Goal: Information Seeking & Learning: Learn about a topic

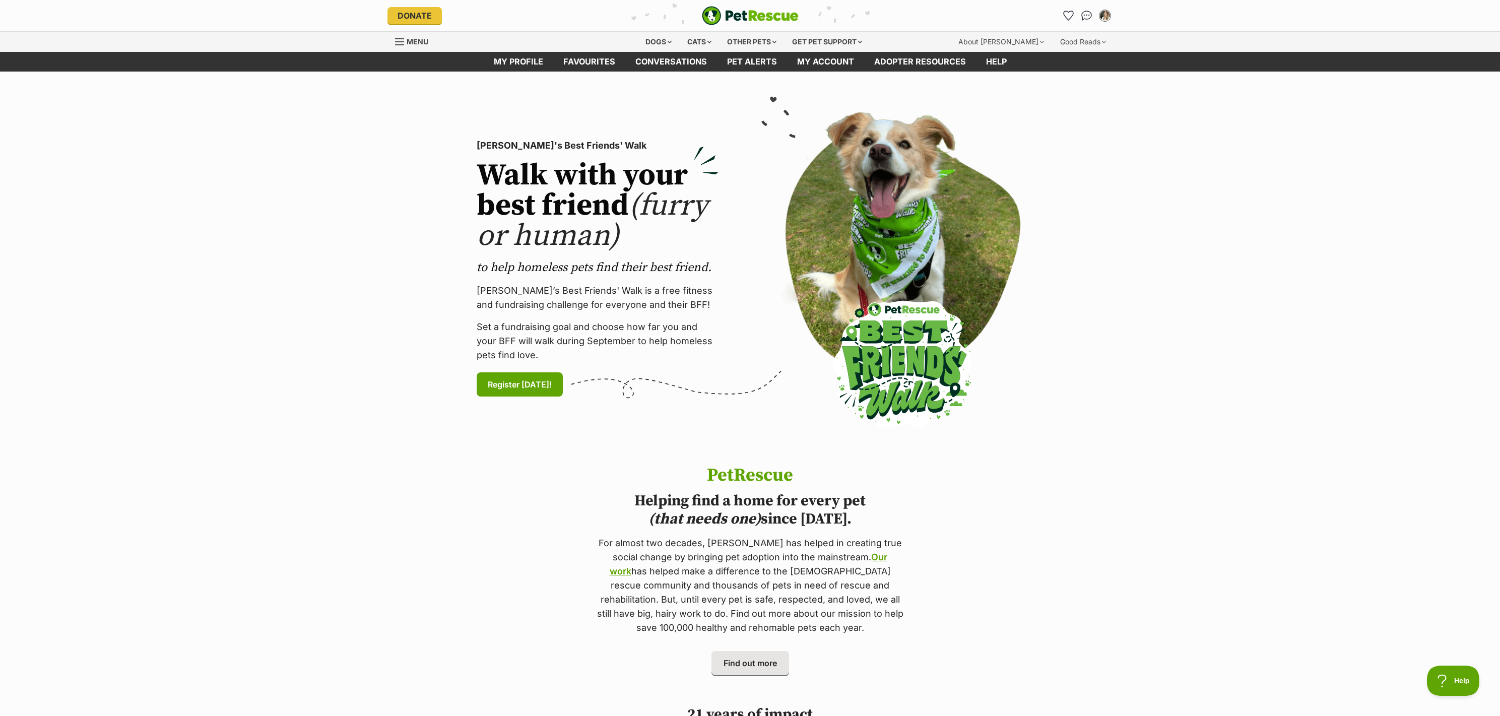
drag, startPoint x: 1503, startPoint y: 77, endPoint x: 1514, endPoint y: 58, distance: 21.9
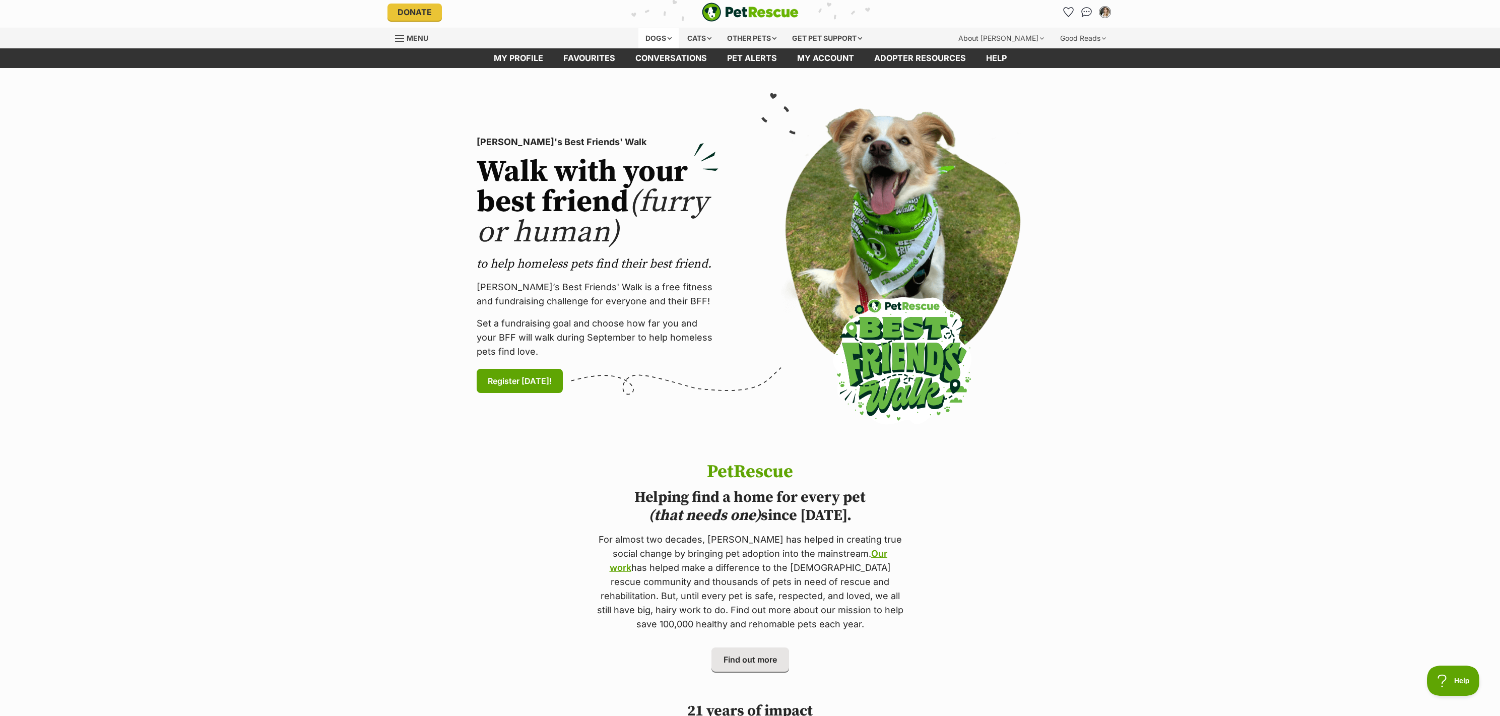
click at [655, 35] on div "Dogs" at bounding box center [658, 38] width 40 height 20
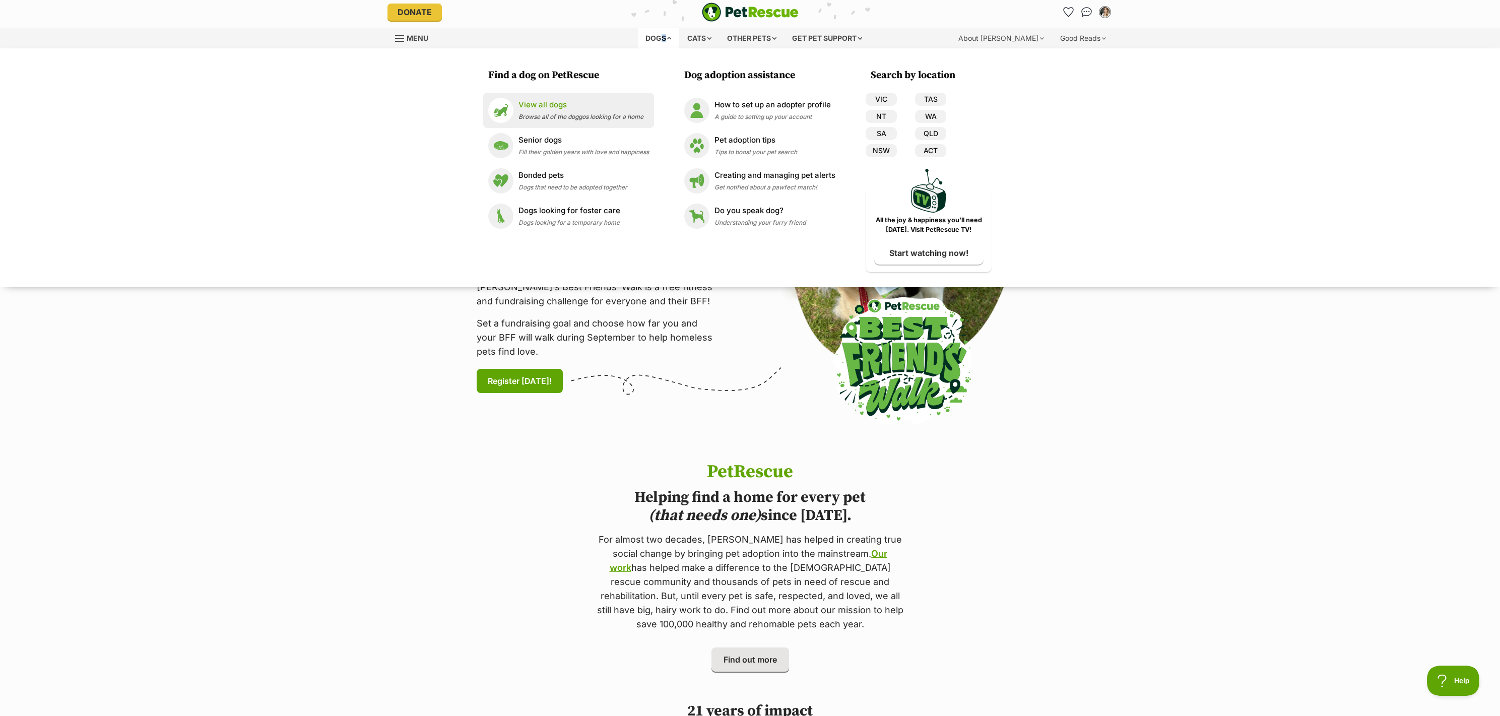
click at [537, 112] on div "View all dogs Browse all of the doggos looking for a home" at bounding box center [580, 110] width 125 height 22
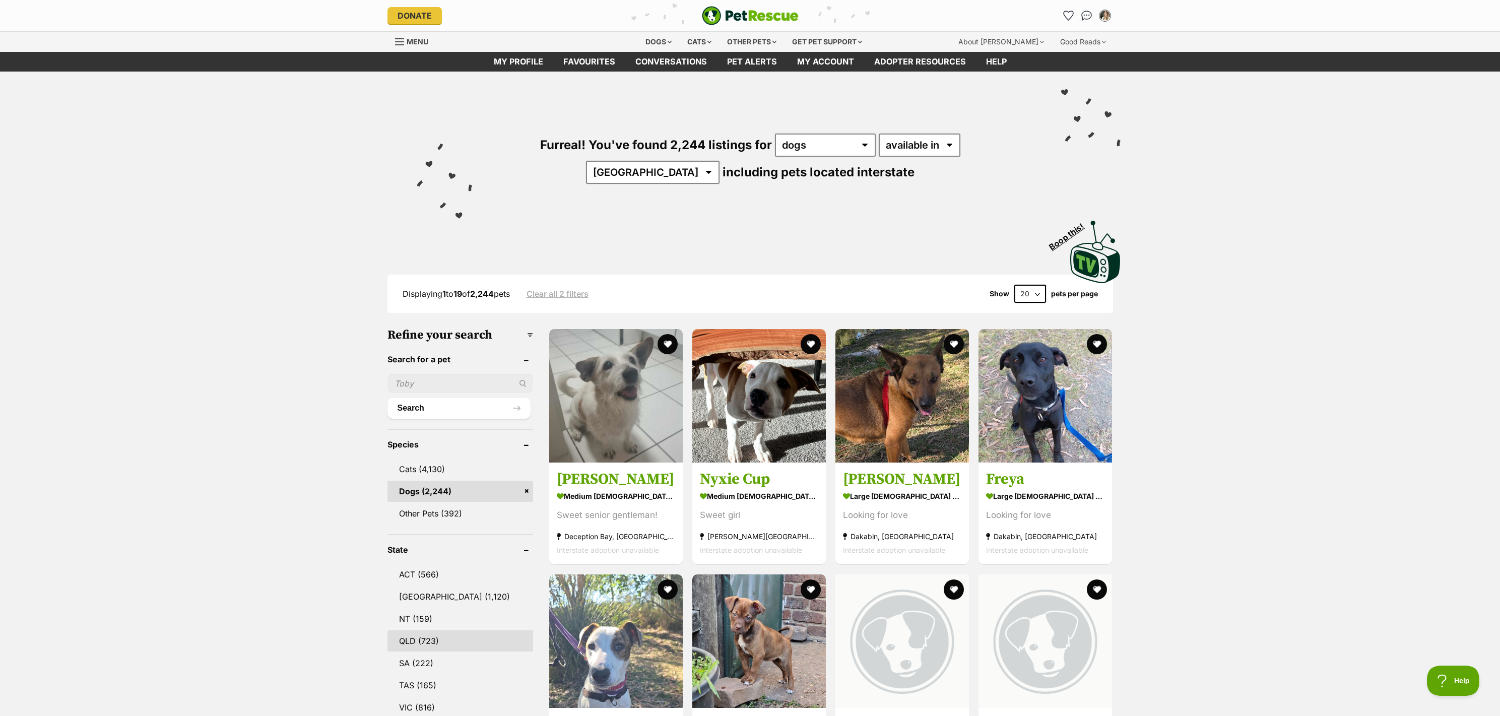
click at [440, 637] on link "QLD (723)" at bounding box center [460, 640] width 146 height 21
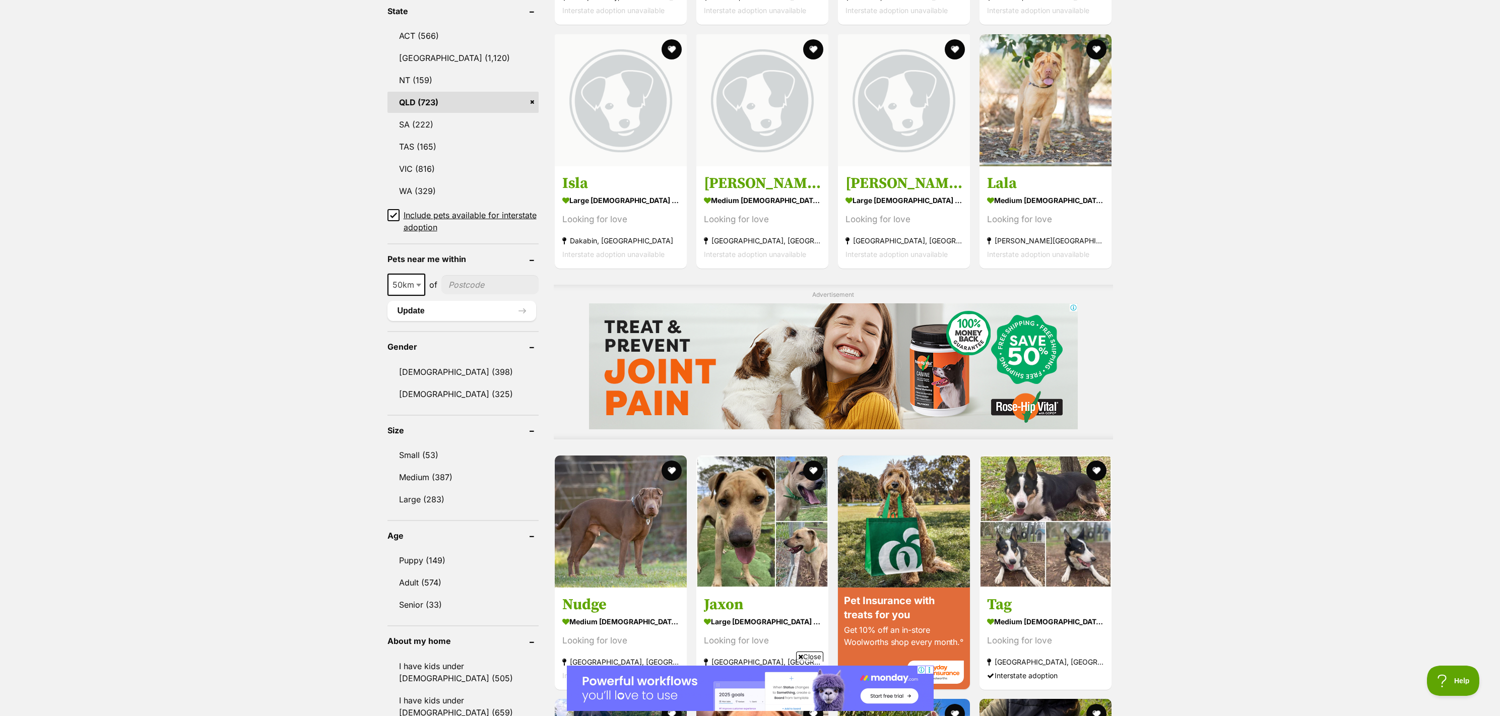
scroll to position [548, 0]
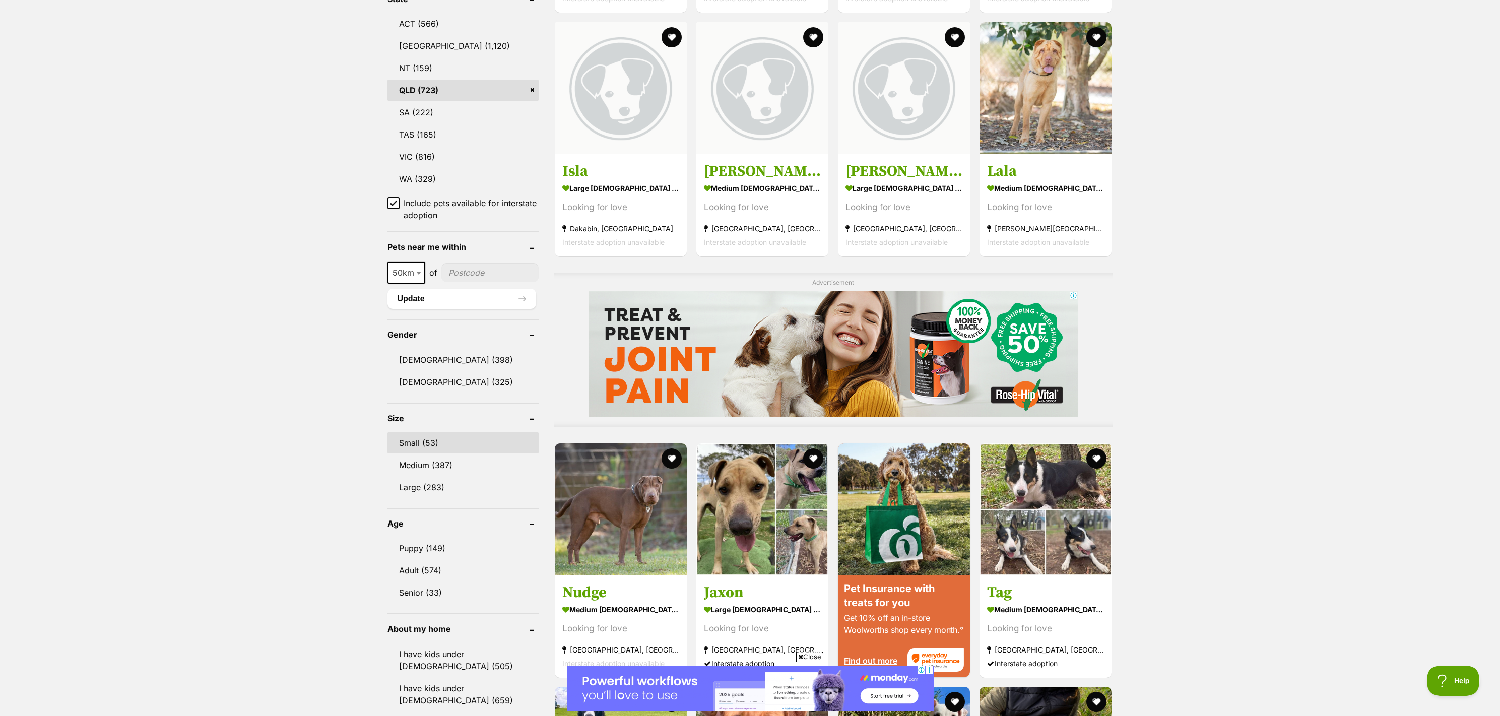
click at [446, 447] on link "Small (53)" at bounding box center [462, 442] width 151 height 21
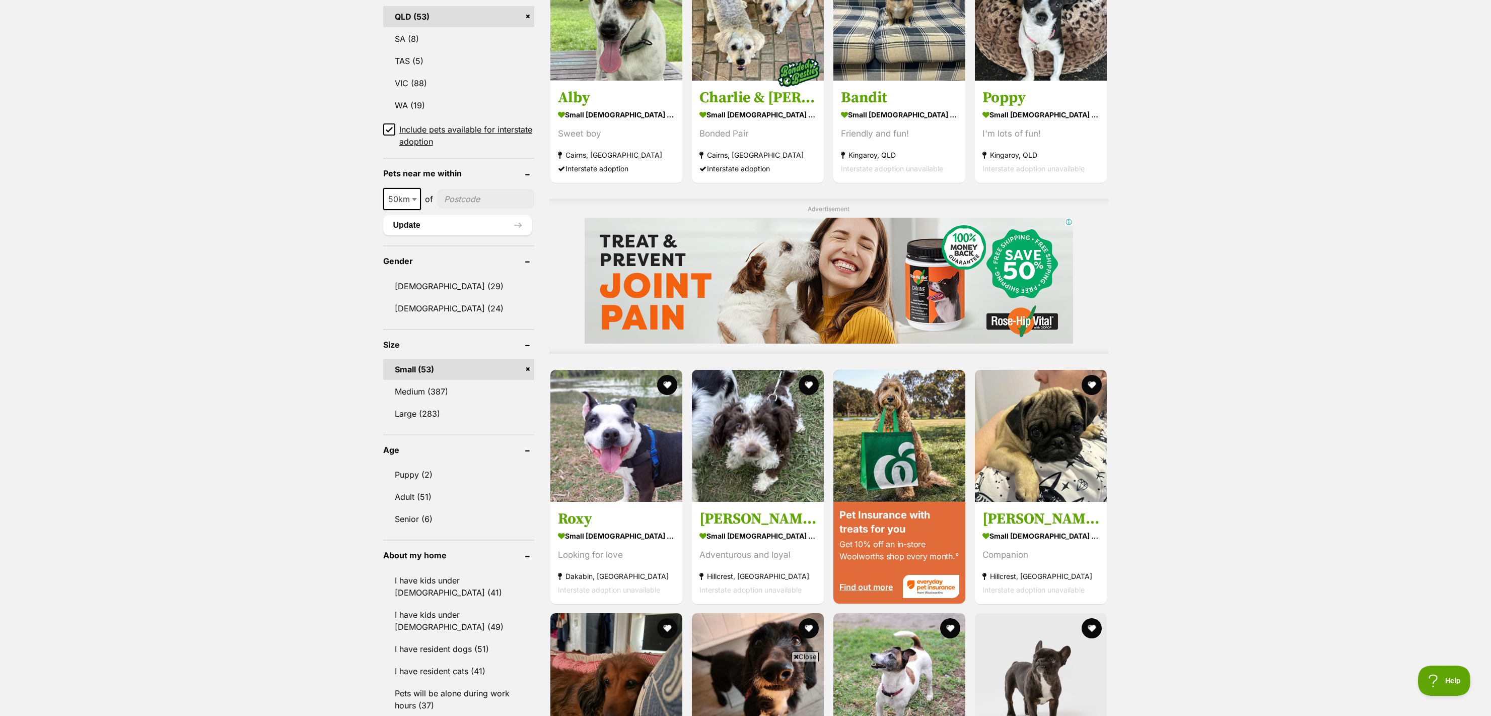
scroll to position [644, 0]
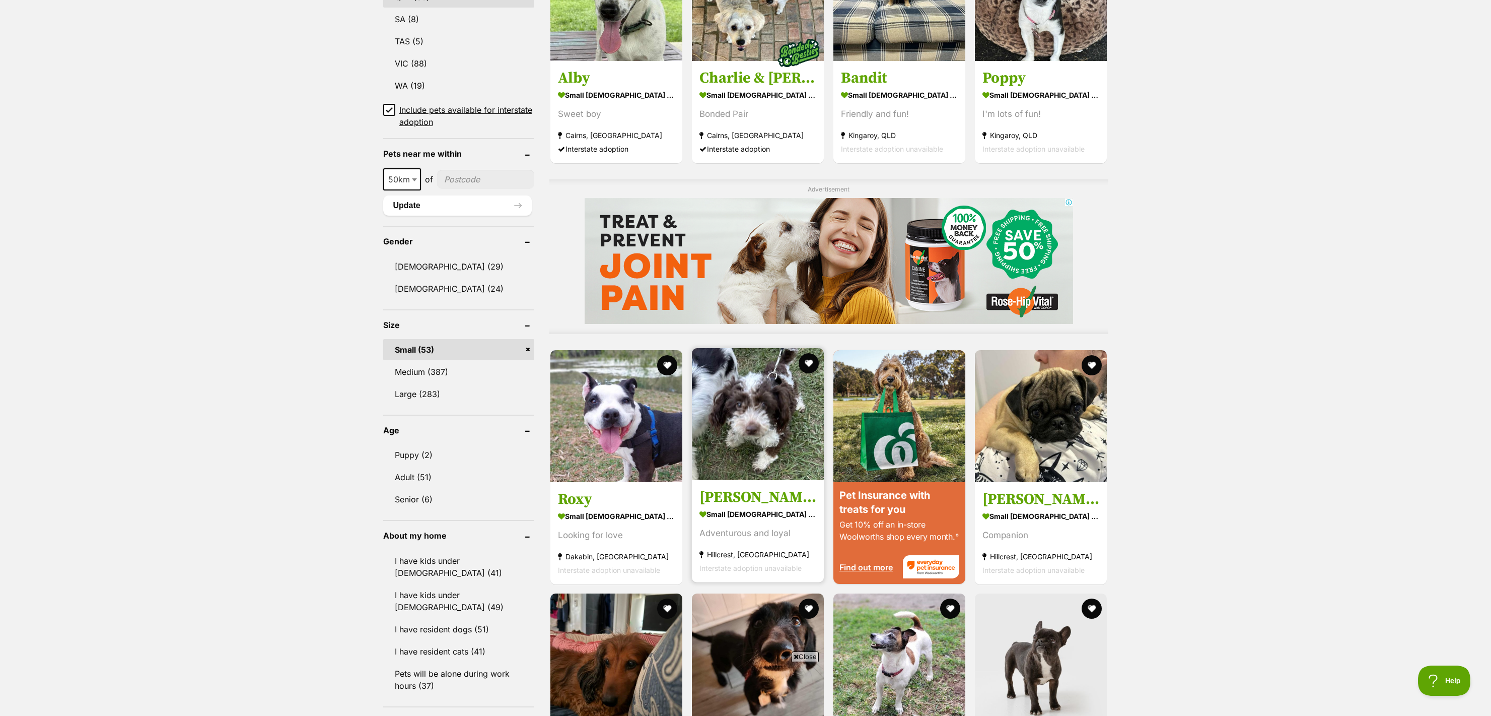
click at [772, 442] on img at bounding box center [758, 414] width 132 height 132
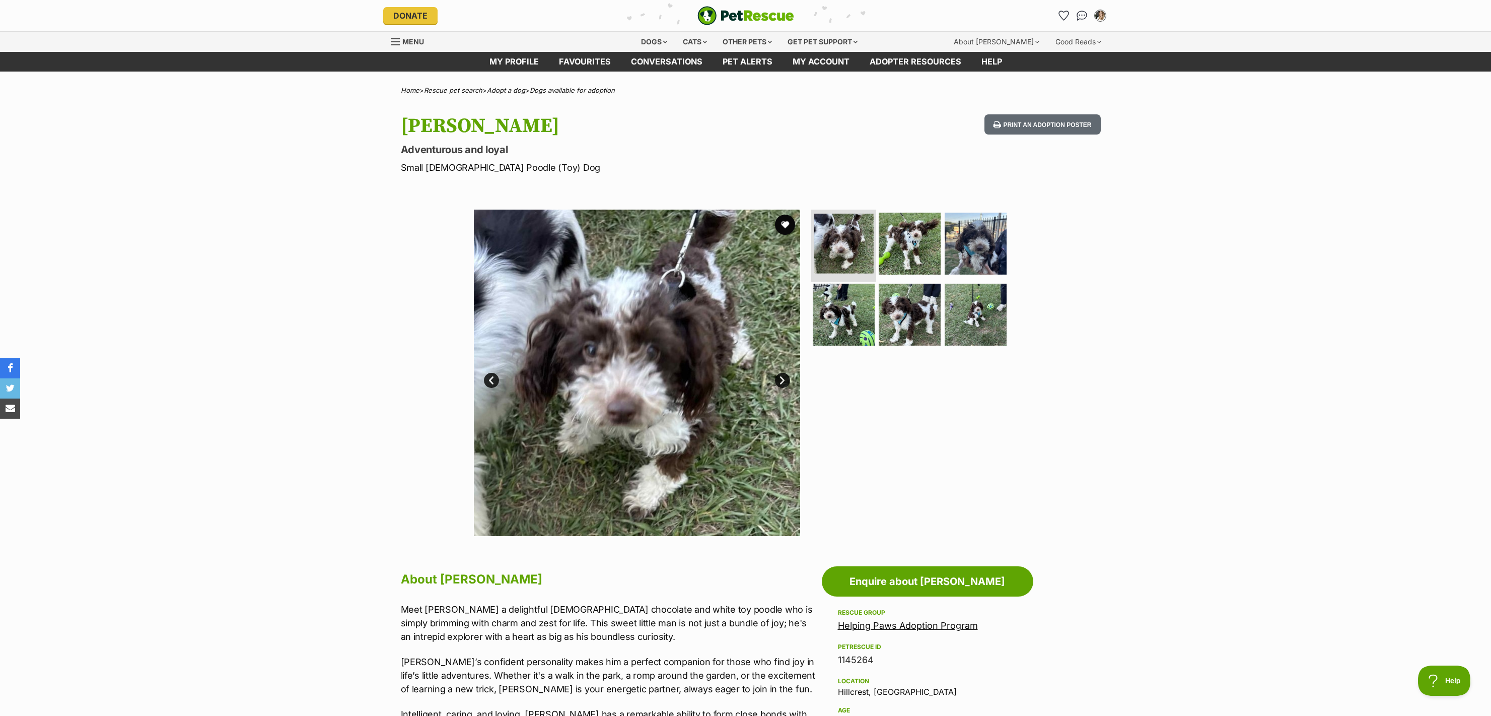
drag, startPoint x: 833, startPoint y: 254, endPoint x: 866, endPoint y: 252, distance: 33.3
click at [833, 255] on img at bounding box center [844, 244] width 60 height 60
click at [895, 249] on img at bounding box center [909, 243] width 65 height 65
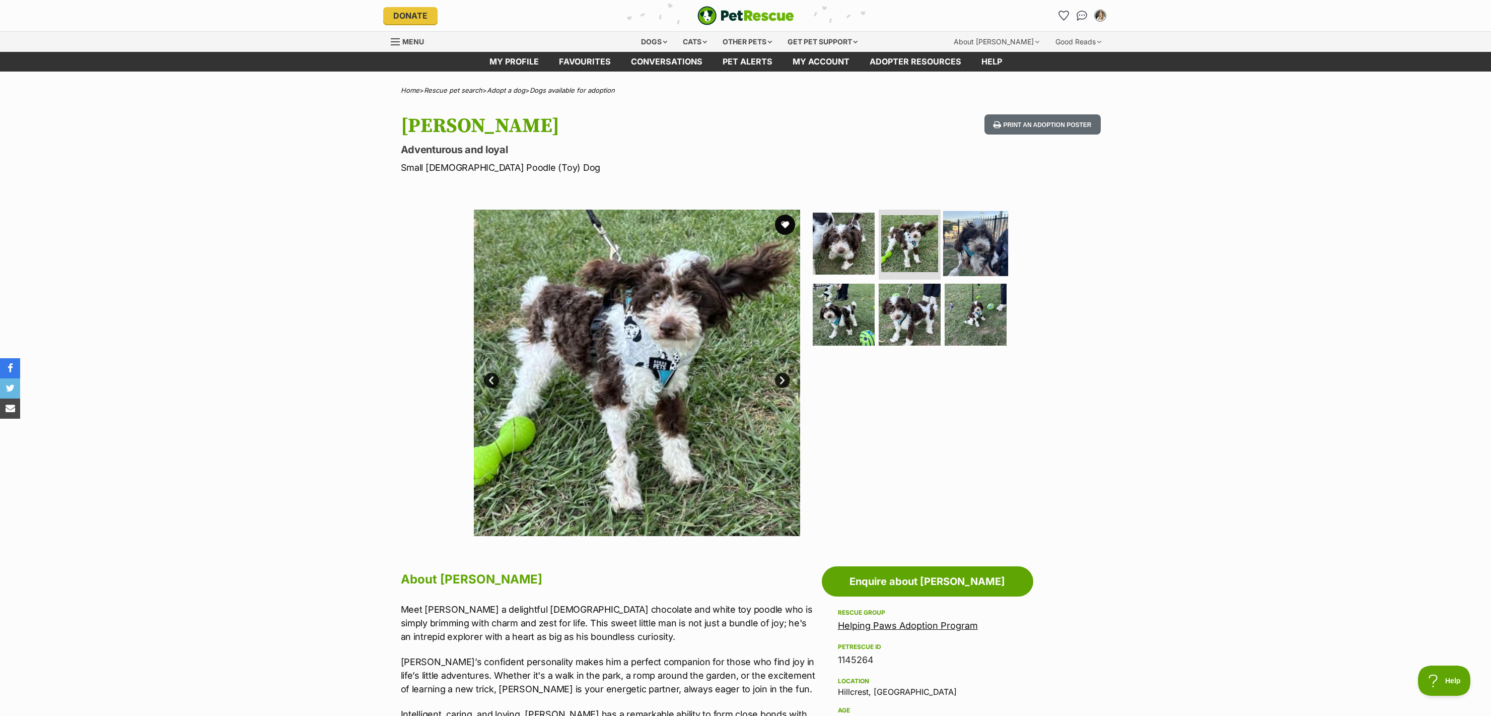
click at [992, 236] on img at bounding box center [975, 243] width 65 height 65
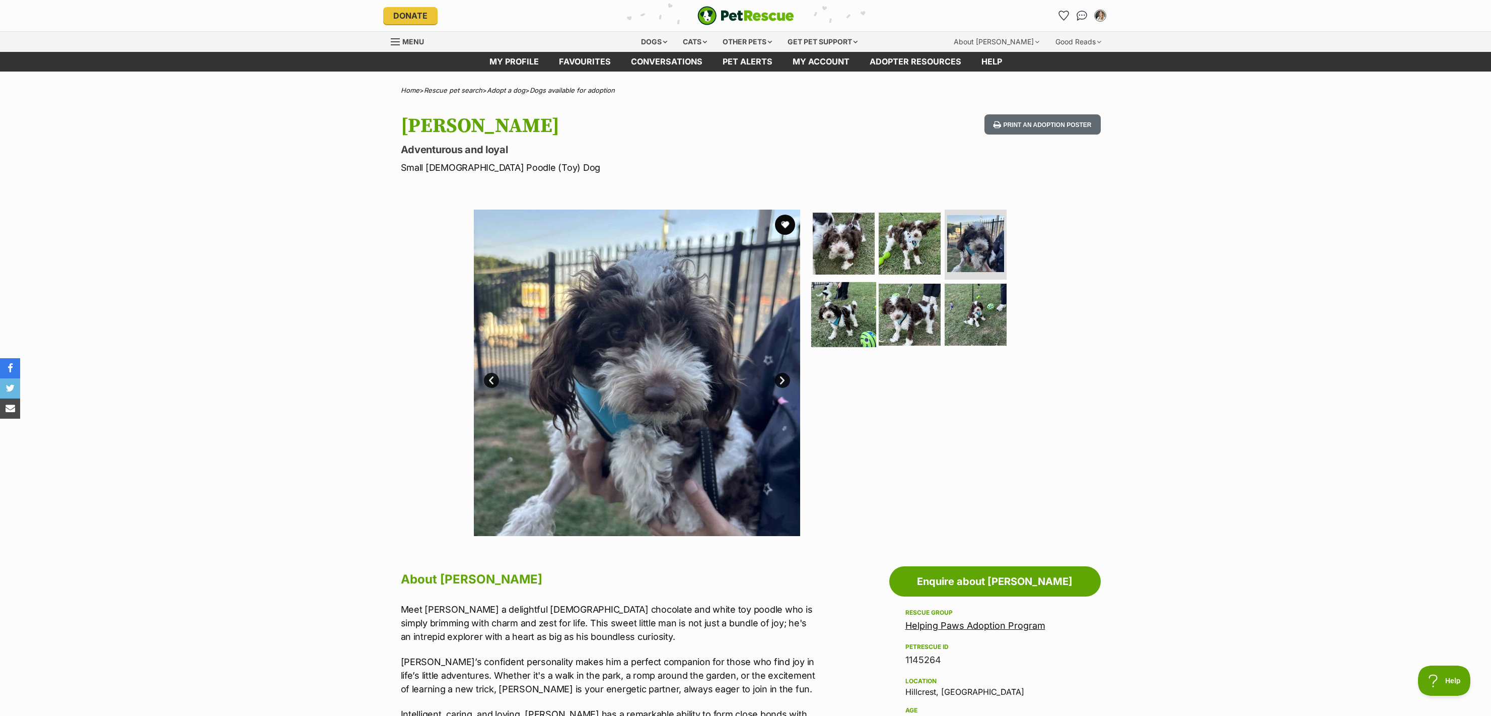
click at [858, 311] on img at bounding box center [843, 314] width 65 height 65
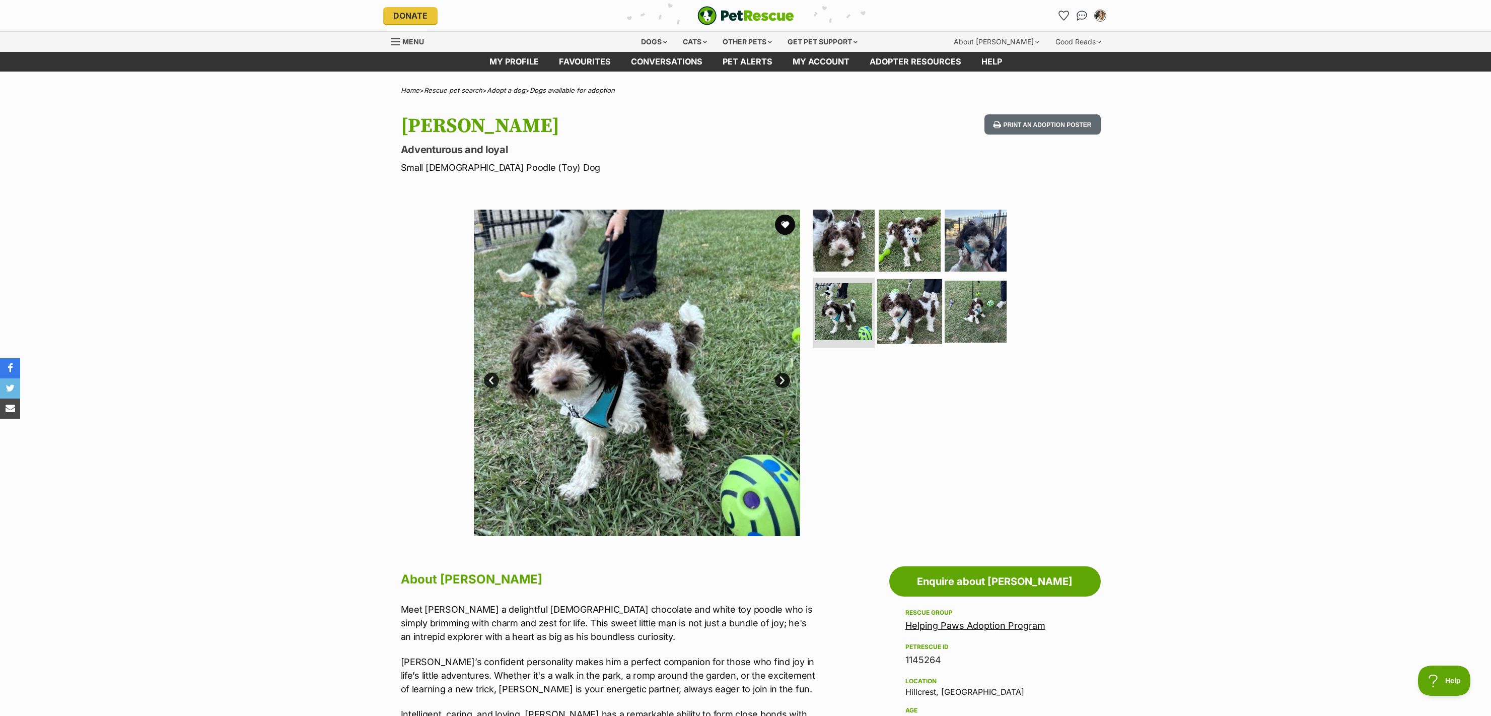
click at [912, 297] on img at bounding box center [909, 311] width 65 height 65
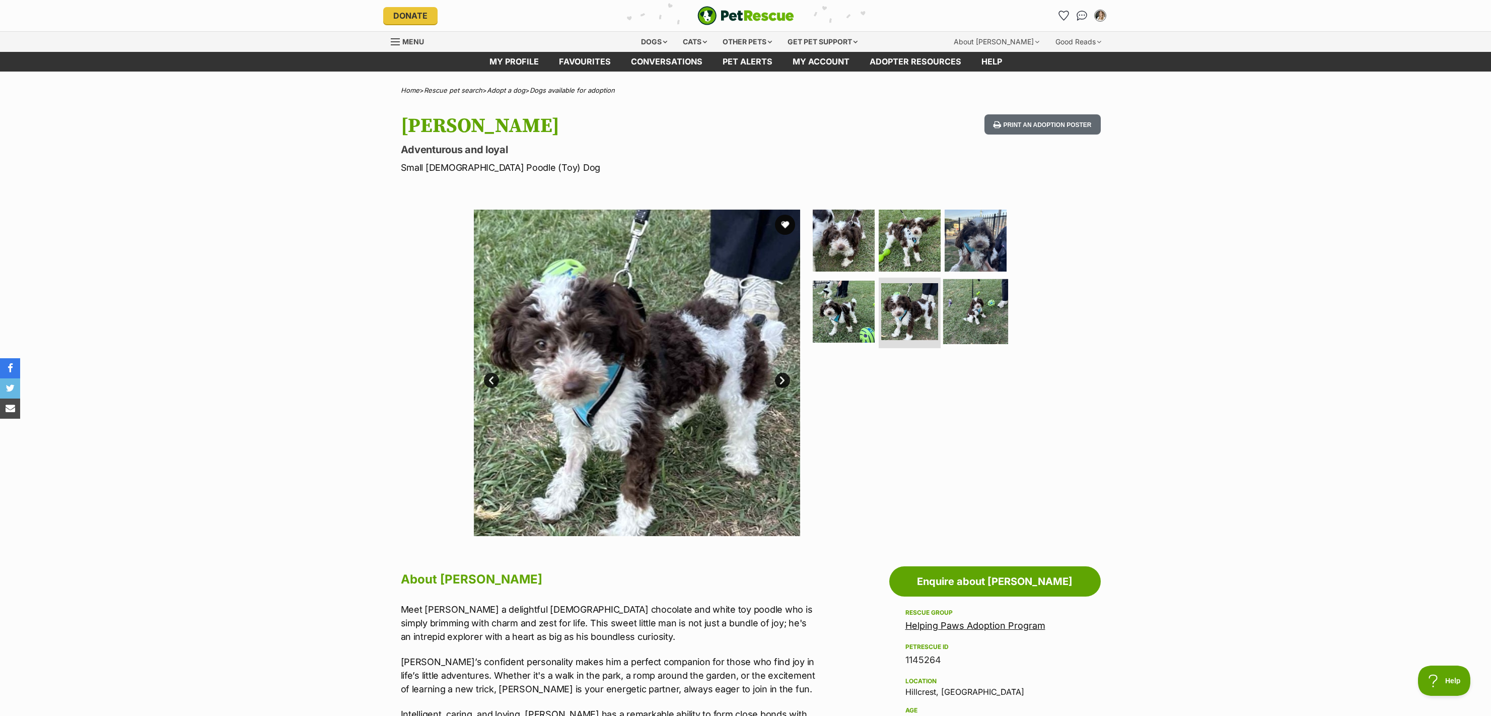
click at [958, 288] on img at bounding box center [975, 311] width 65 height 65
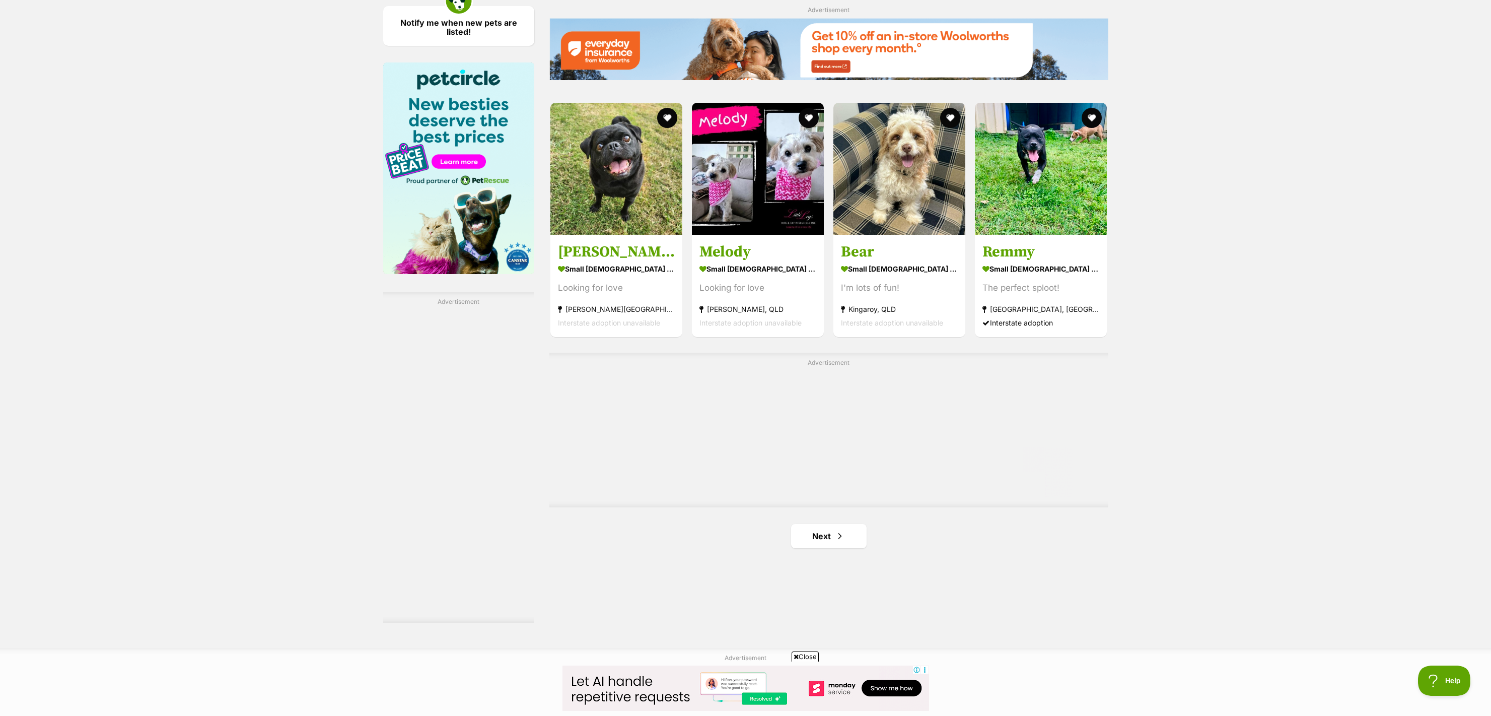
scroll to position [1487, 0]
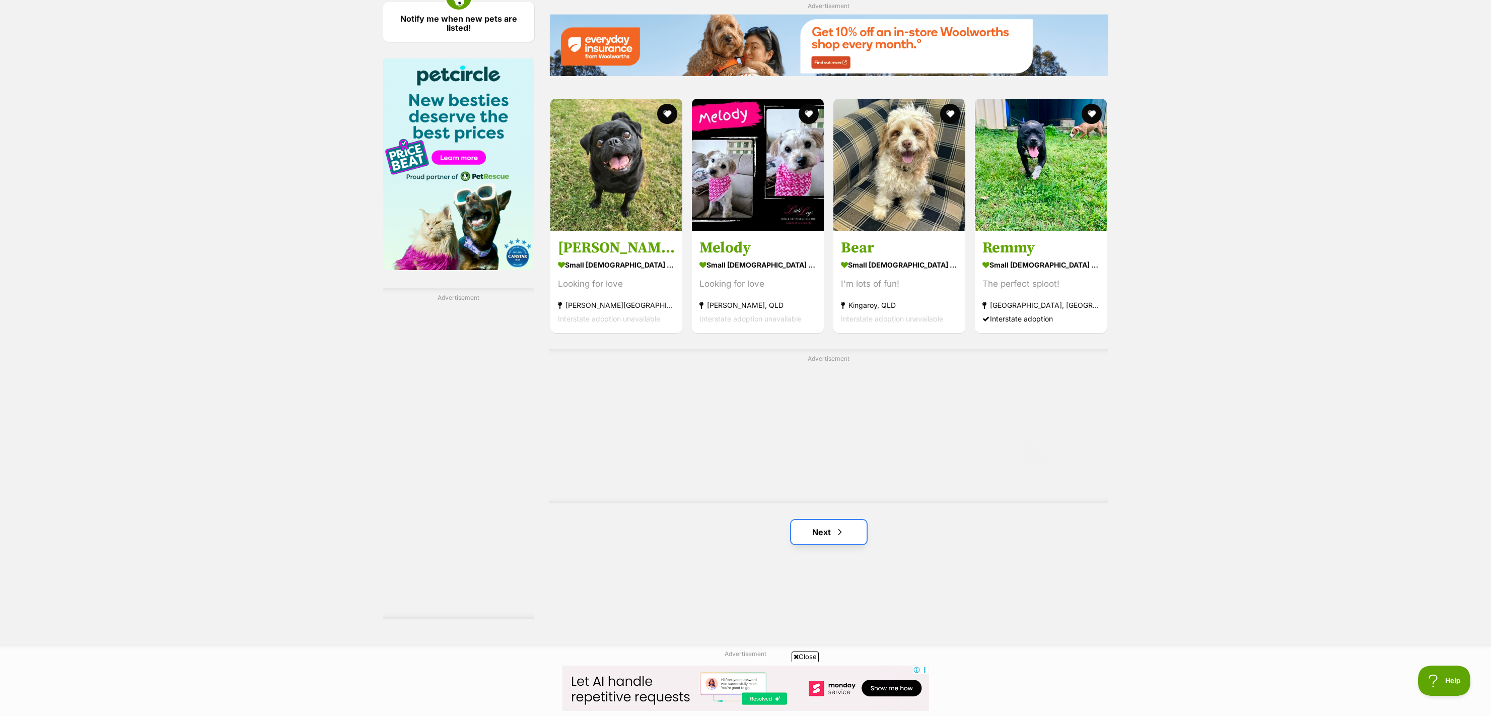
click at [843, 534] on span "Next page" at bounding box center [840, 532] width 10 height 12
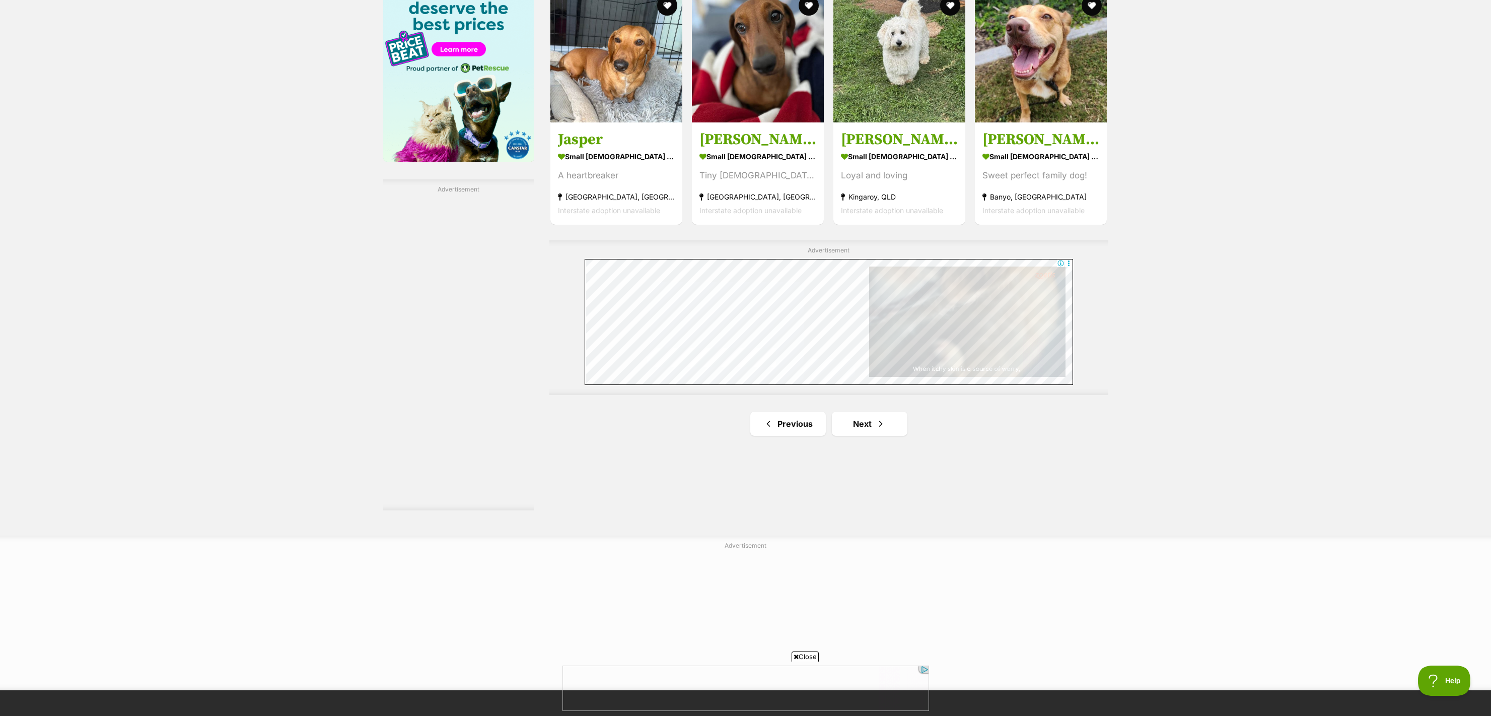
scroll to position [1602, 0]
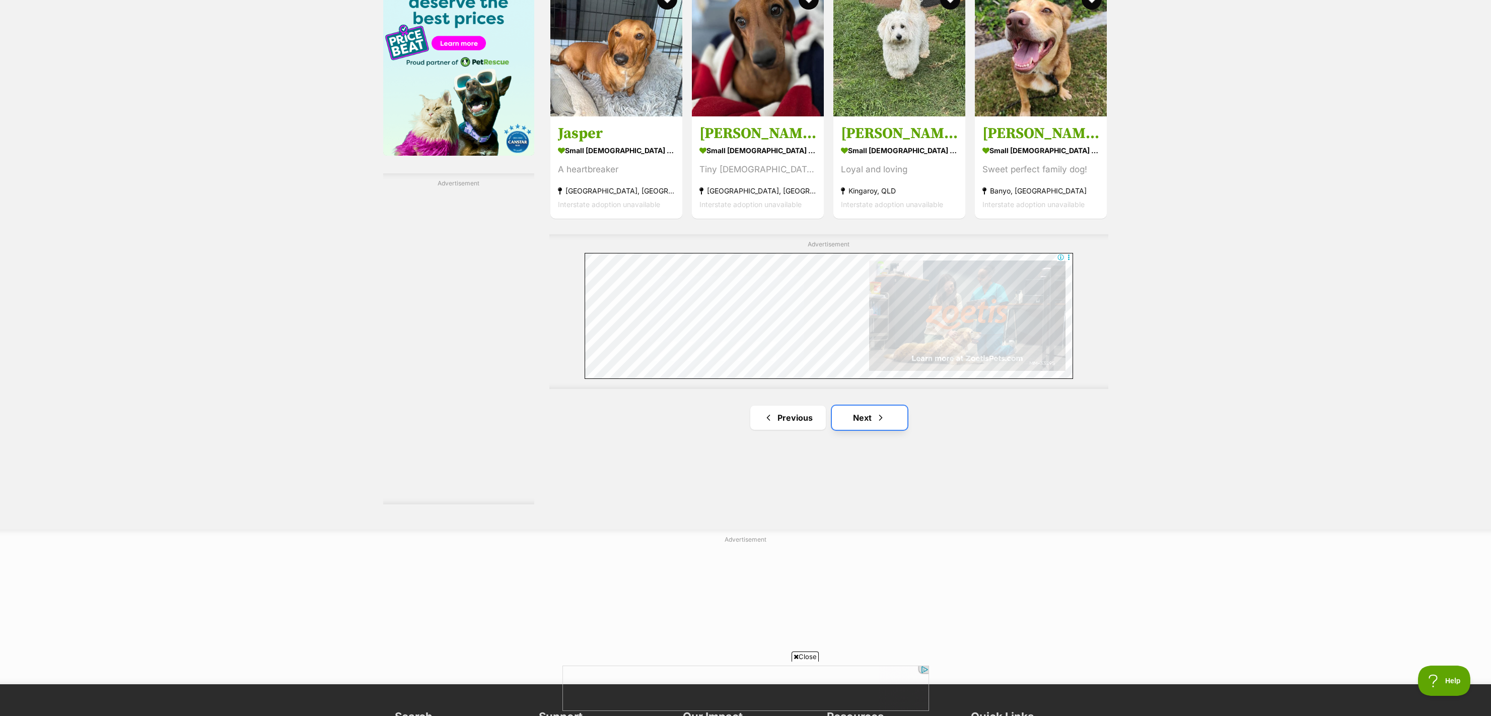
click at [882, 419] on span "Next page" at bounding box center [881, 418] width 10 height 12
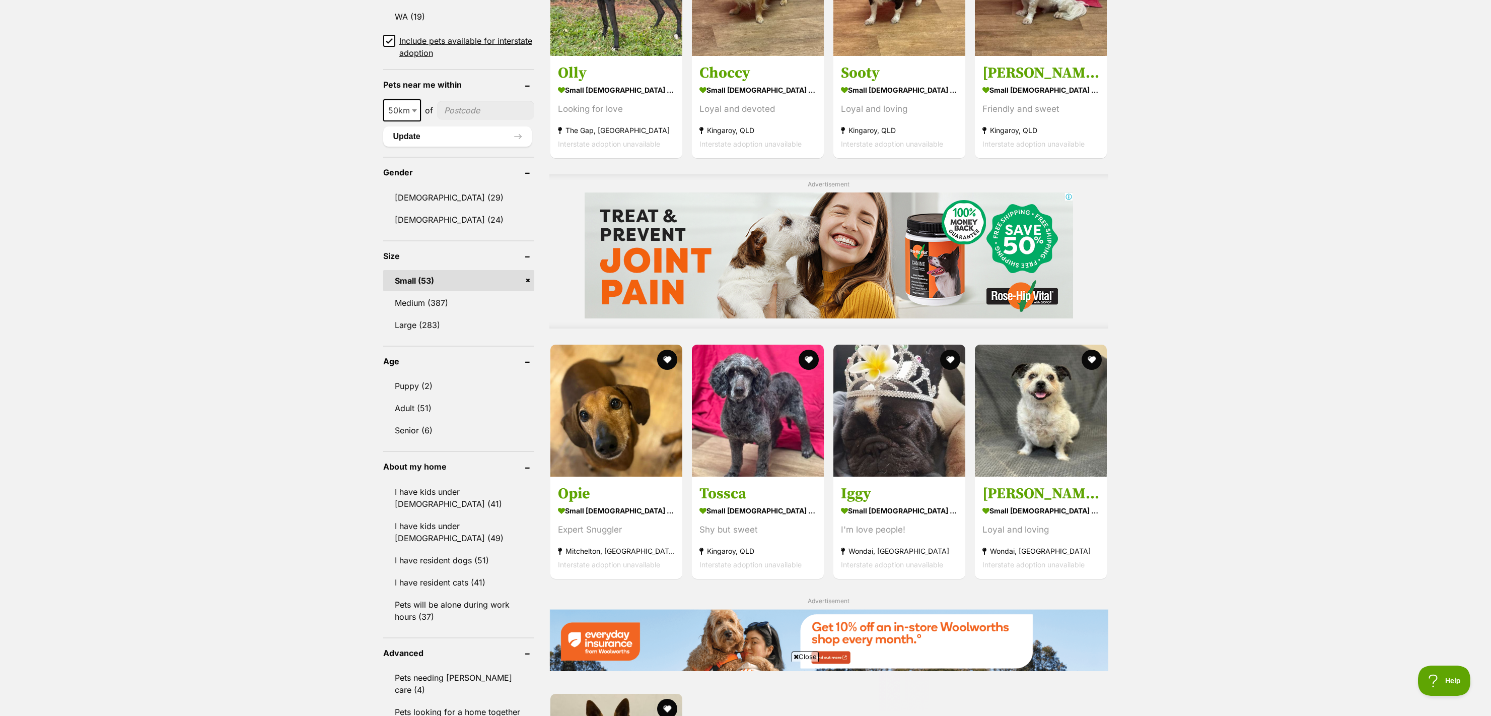
click at [530, 276] on link "Small (53)" at bounding box center [458, 280] width 151 height 21
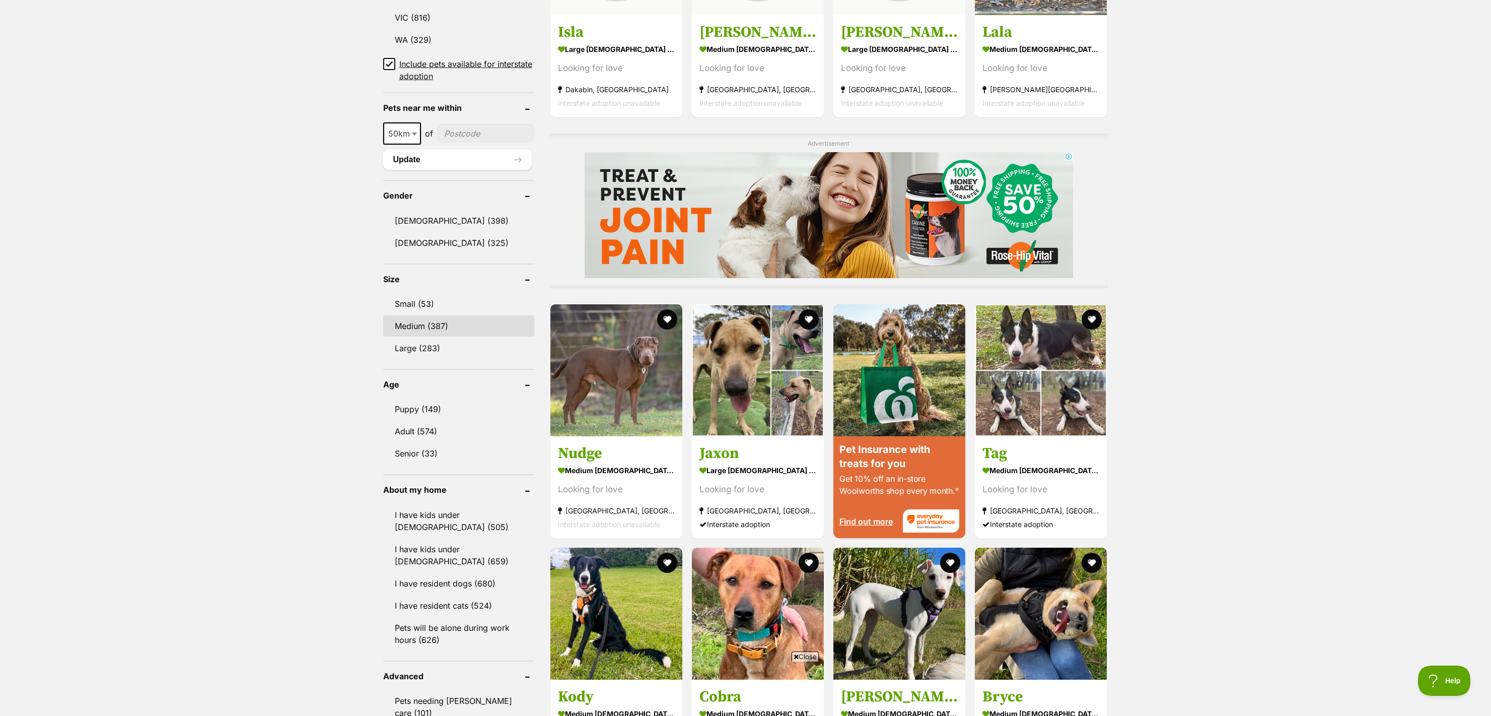
click at [425, 331] on link "Medium (387)" at bounding box center [458, 325] width 151 height 21
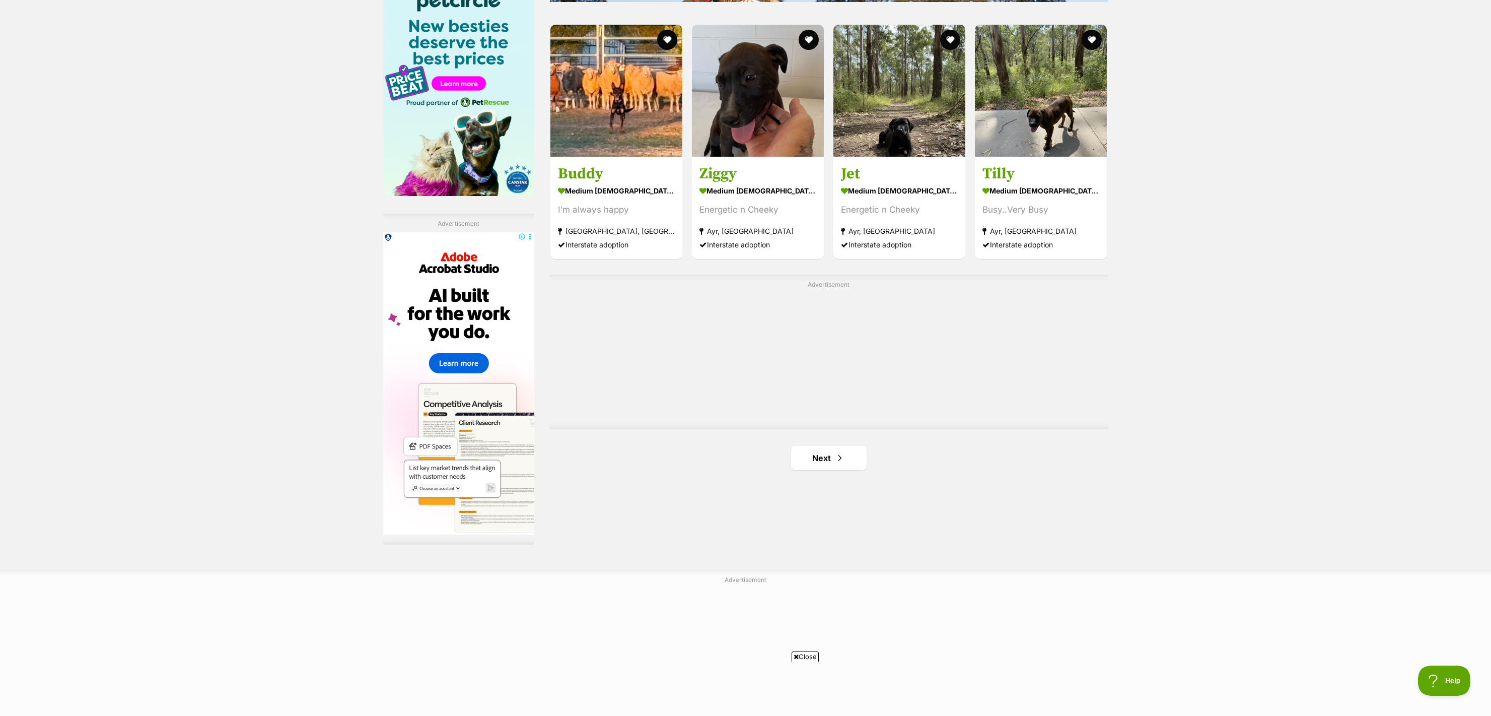
scroll to position [1557, 0]
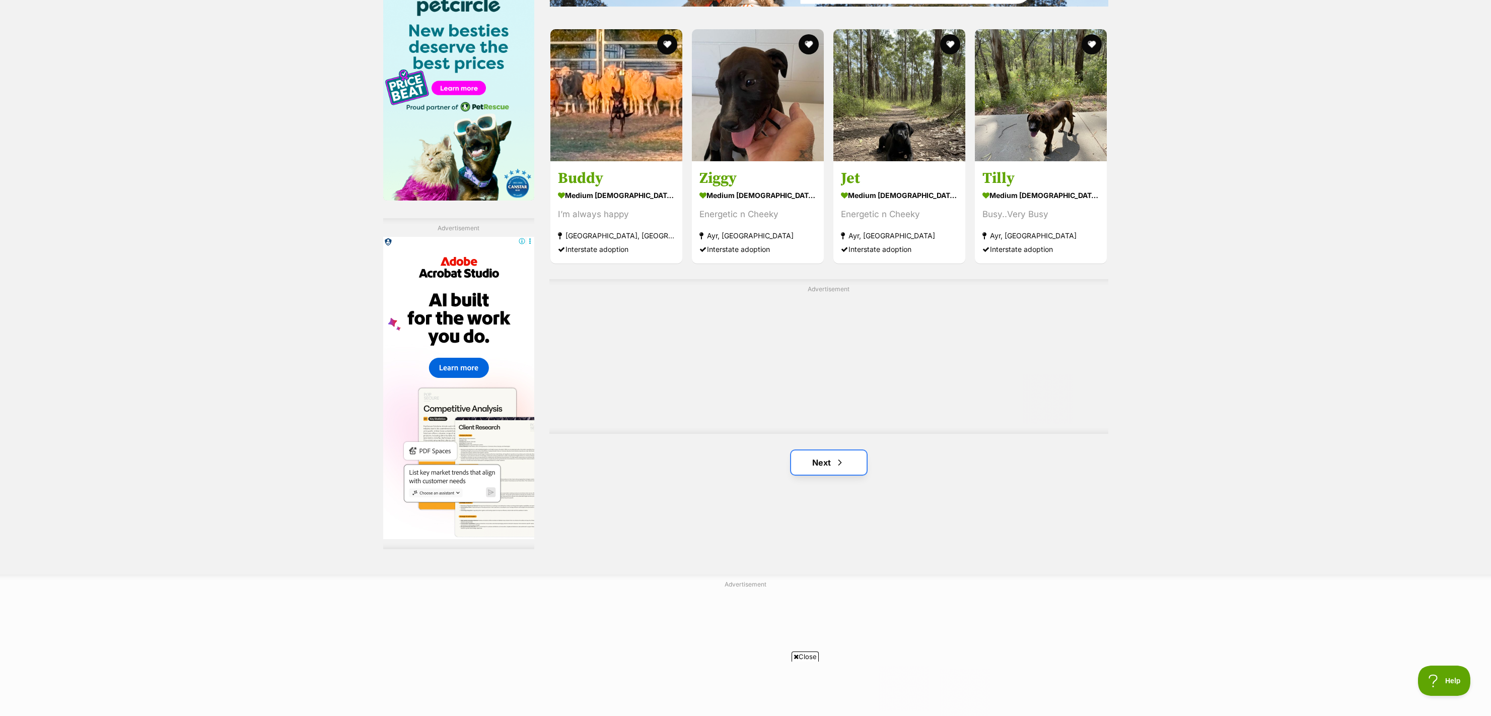
click at [834, 467] on link "Next" at bounding box center [829, 462] width 76 height 24
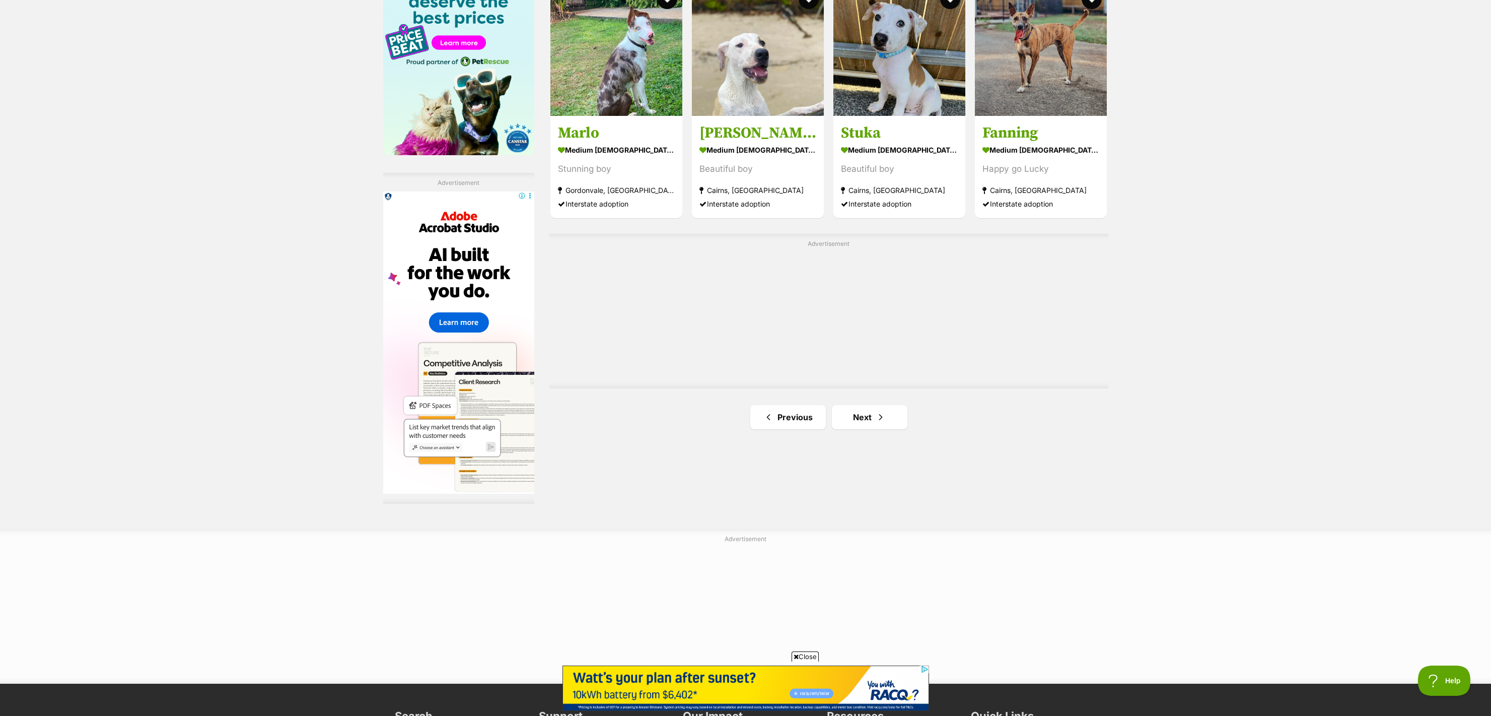
scroll to position [1612, 0]
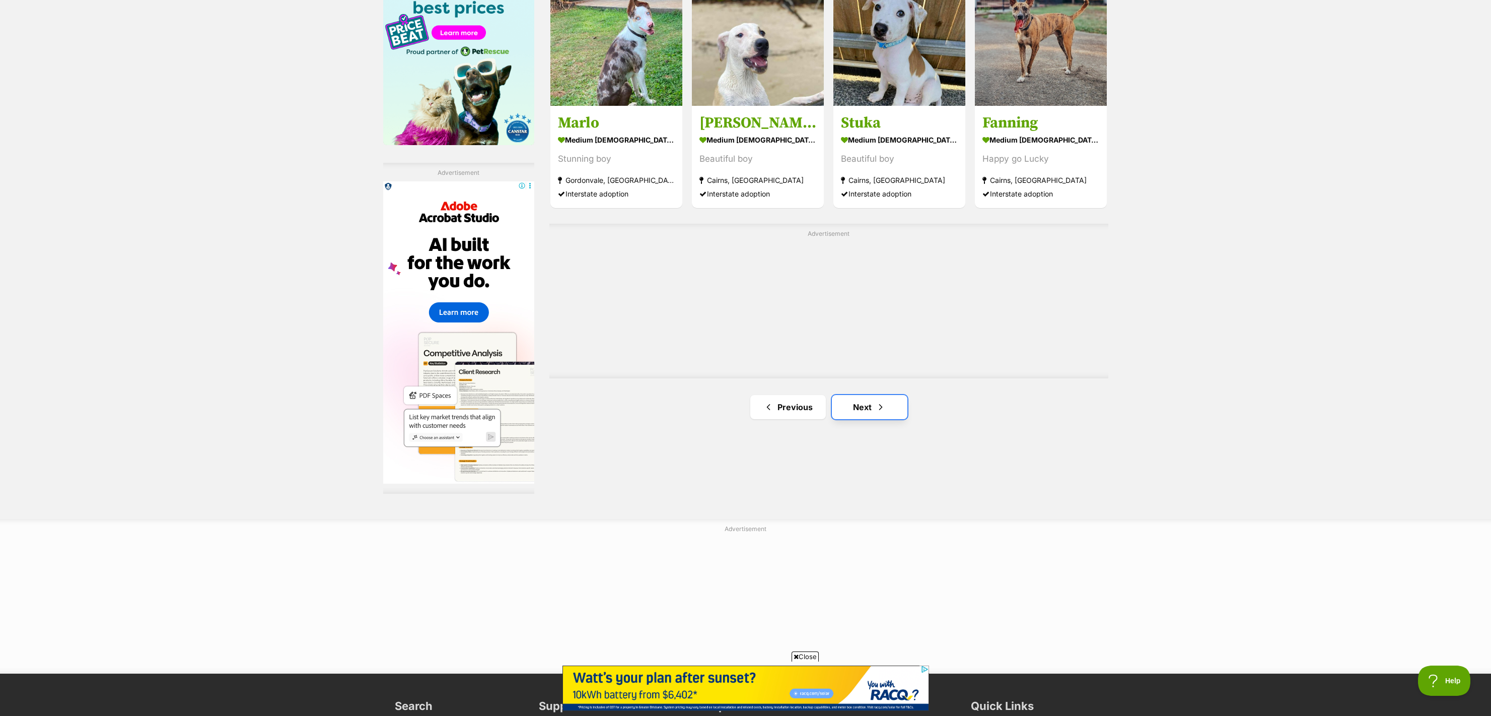
click at [875, 411] on link "Next" at bounding box center [870, 407] width 76 height 24
